Goal: Task Accomplishment & Management: Complete application form

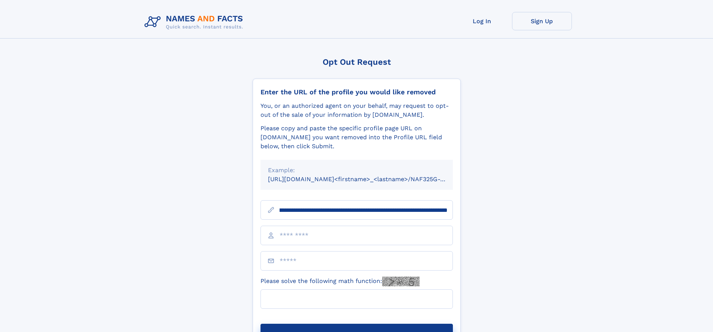
scroll to position [0, 86]
type input "**********"
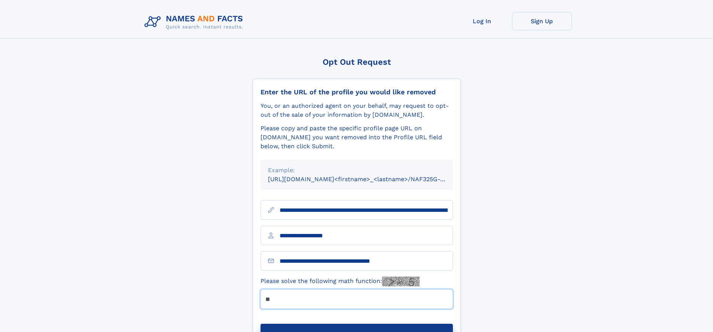
type input "**"
click at [356, 324] on button "Submit Opt Out Request" at bounding box center [356, 336] width 192 height 24
